Goal: Communication & Community: Answer question/provide support

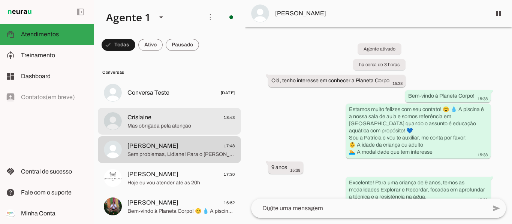
click at [181, 123] on span "Mas obrigada pela atenção" at bounding box center [181, 126] width 108 height 7
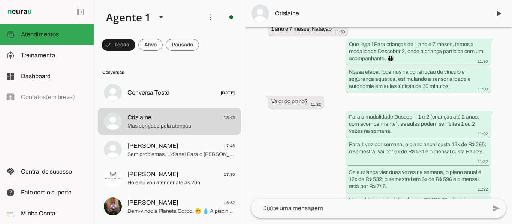
scroll to position [160, 0]
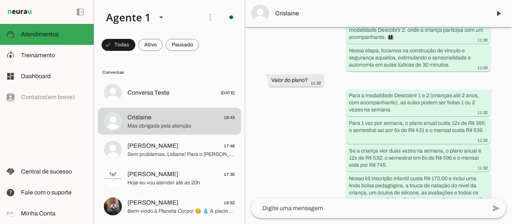
click at [341, 211] on textarea at bounding box center [368, 208] width 235 height 9
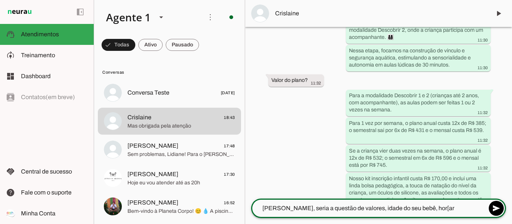
click at [439, 208] on textarea "[PERSON_NAME], seria a questão de valores, idade do seu bebê, hor[ar" at bounding box center [368, 208] width 235 height 9
type textarea "[PERSON_NAME], seria a questão de valores, idade do seu bebê, horário?"
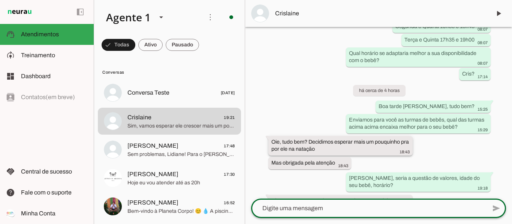
scroll to position [730, 0]
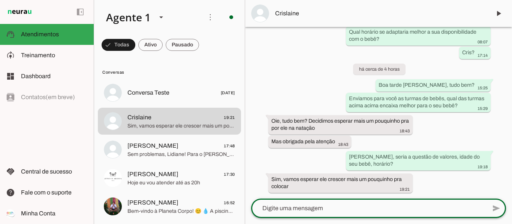
click at [282, 209] on textarea at bounding box center [368, 208] width 235 height 9
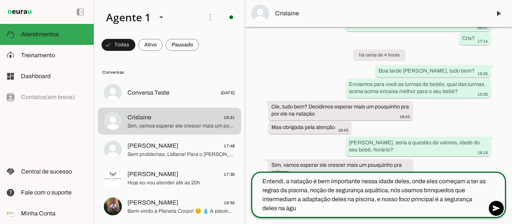
type textarea "Entendi, a natação é bem importante nessa idade deles, onde eles começam a ter …"
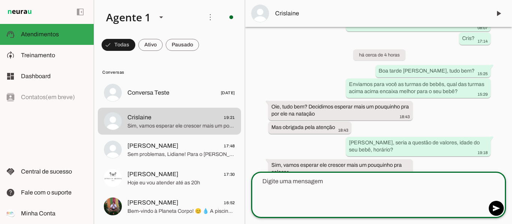
scroll to position [772, 0]
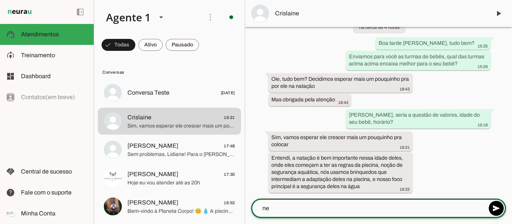
type textarea "n"
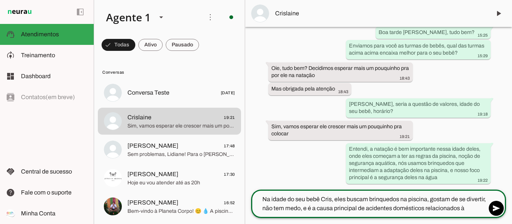
type textarea "Na idade do seu bebê Cris, eles buscam brinquedos na piscina, gostam de se dive…"
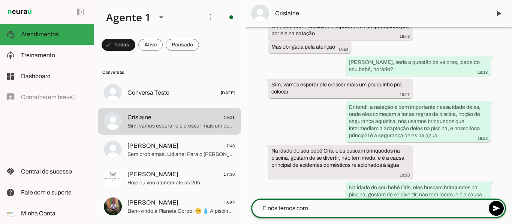
scroll to position [808, 0]
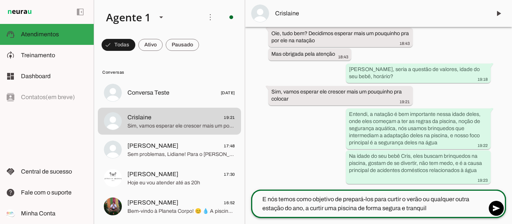
type textarea "E nós temos como objetivo de prepará-los para curtir o verão ou qualquer outra …"
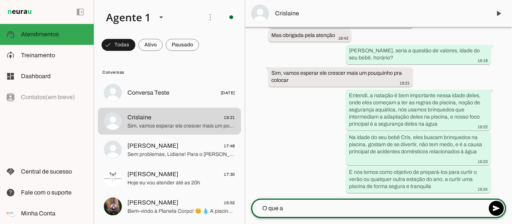
scroll to position [836, 0]
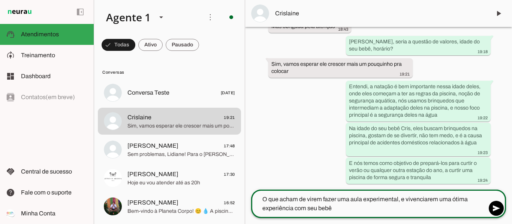
type textarea "O que acham de virem fazer uma aula experimental, e vivenciarem uma ótima exper…"
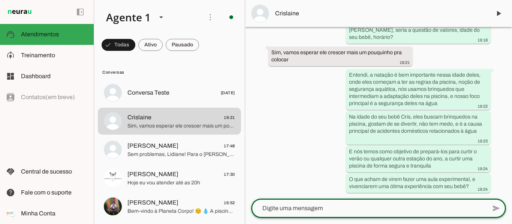
scroll to position [857, 0]
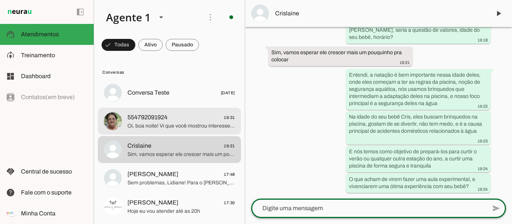
click at [204, 123] on span "Oi, boa noite! Vi que você mostrou interesse em conhecer melhor sobre nossa esc…" at bounding box center [181, 126] width 108 height 7
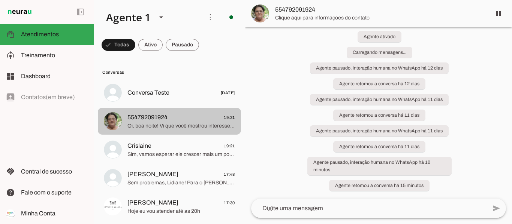
scroll to position [228, 0]
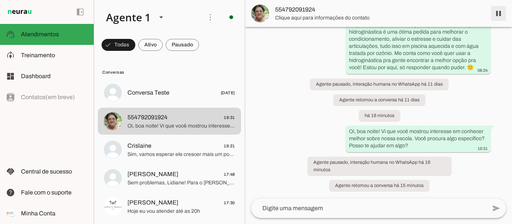
click at [500, 13] on span at bounding box center [498, 13] width 18 height 18
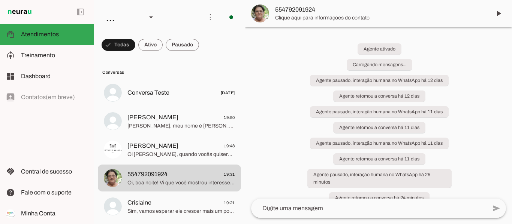
scroll to position [259, 0]
